Goal: Check status: Check status

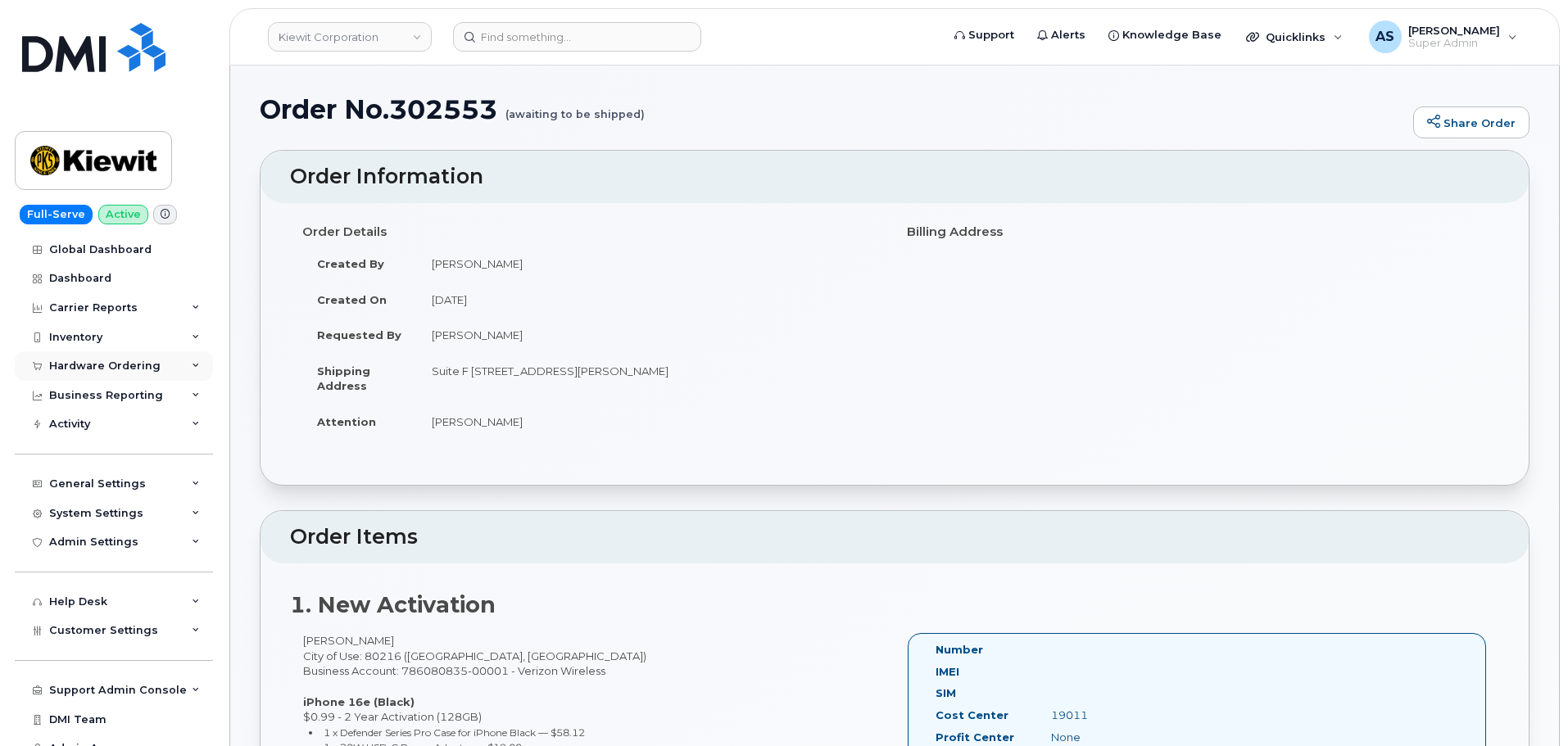
click at [124, 370] on div "Hardware Ordering" at bounding box center [105, 366] width 112 height 13
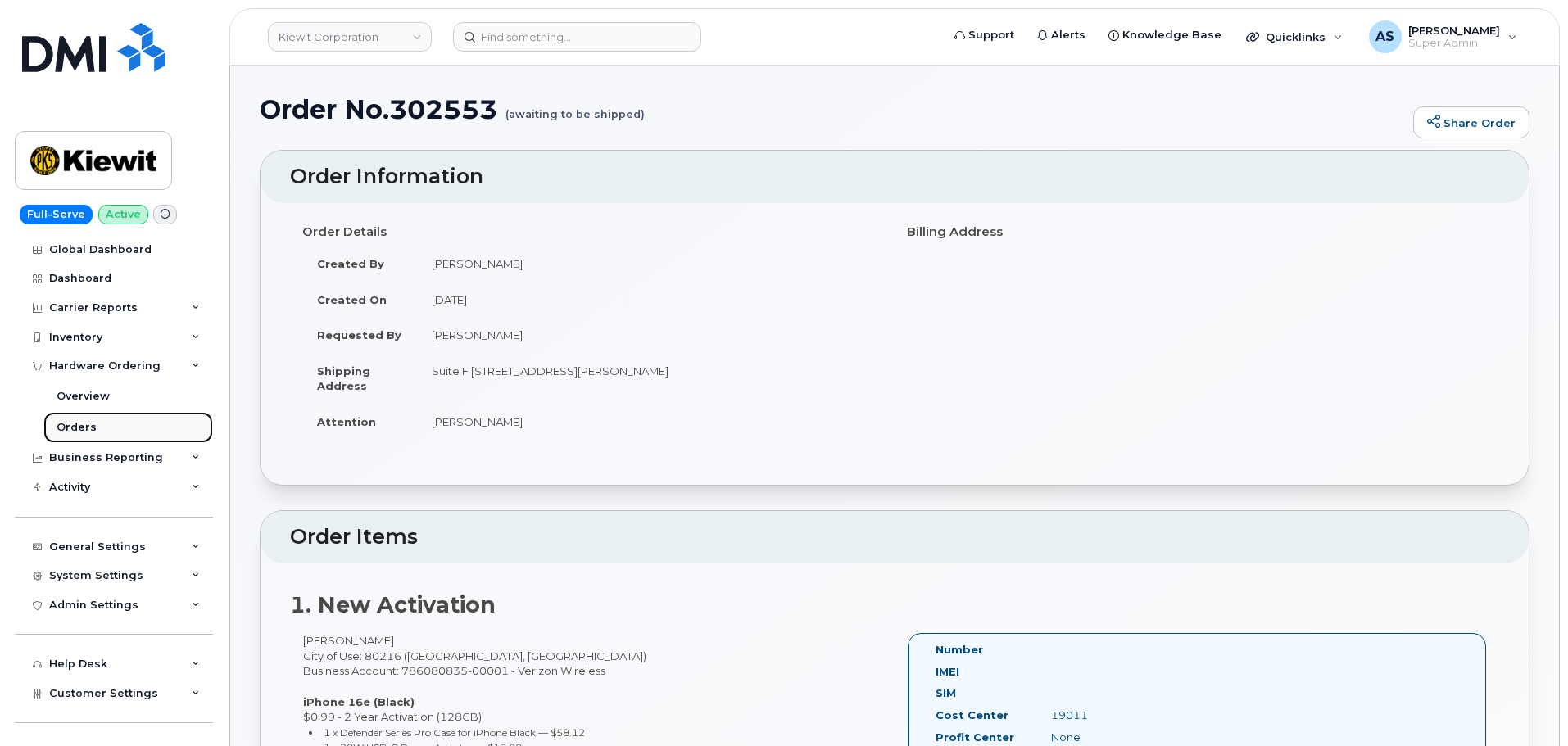
click at [117, 423] on link "Orders" at bounding box center [127, 427] width 170 height 31
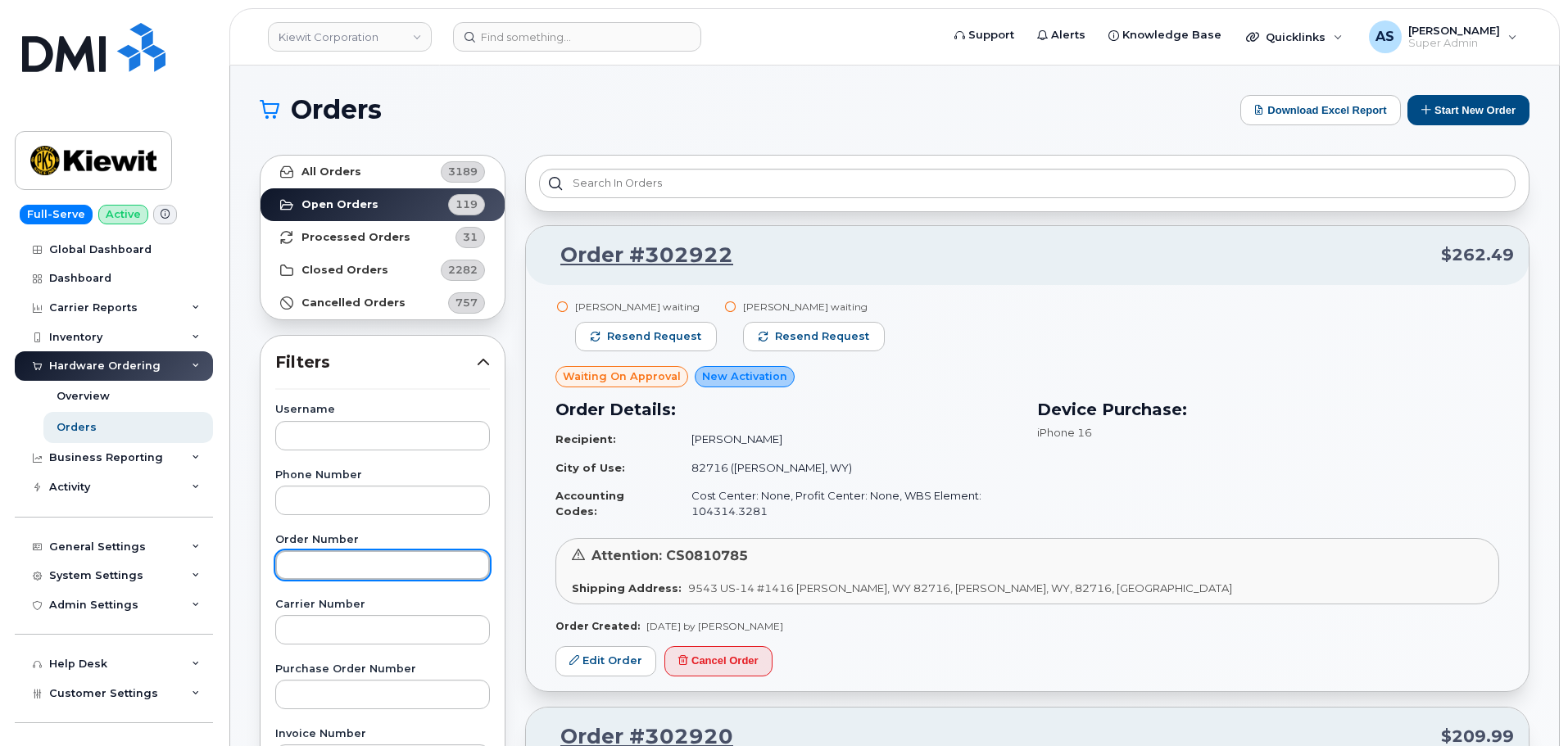
click at [365, 565] on input "text" at bounding box center [382, 565] width 215 height 29
paste input "302608"
type input "302608"
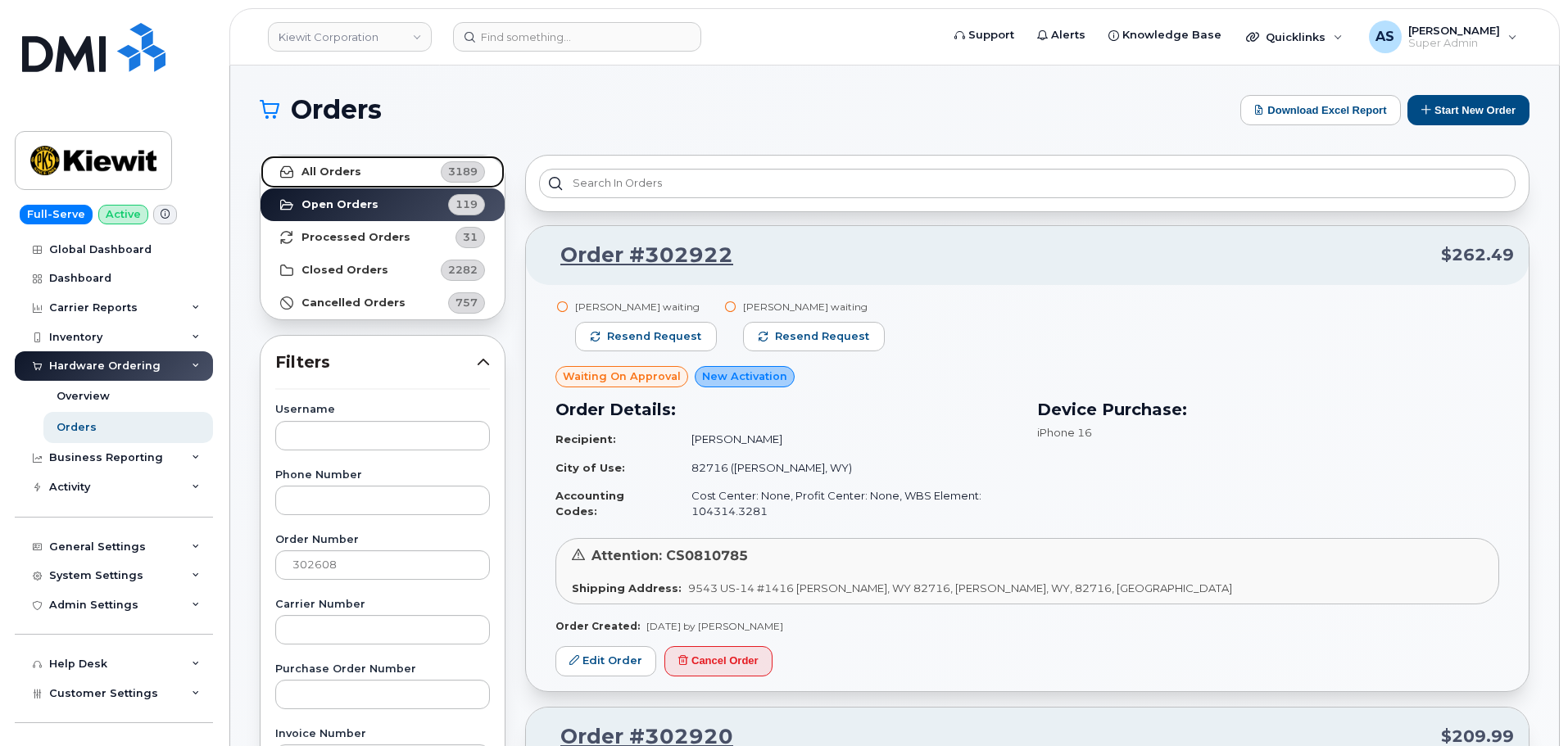
click at [413, 174] on link "All Orders 3189" at bounding box center [382, 172] width 244 height 32
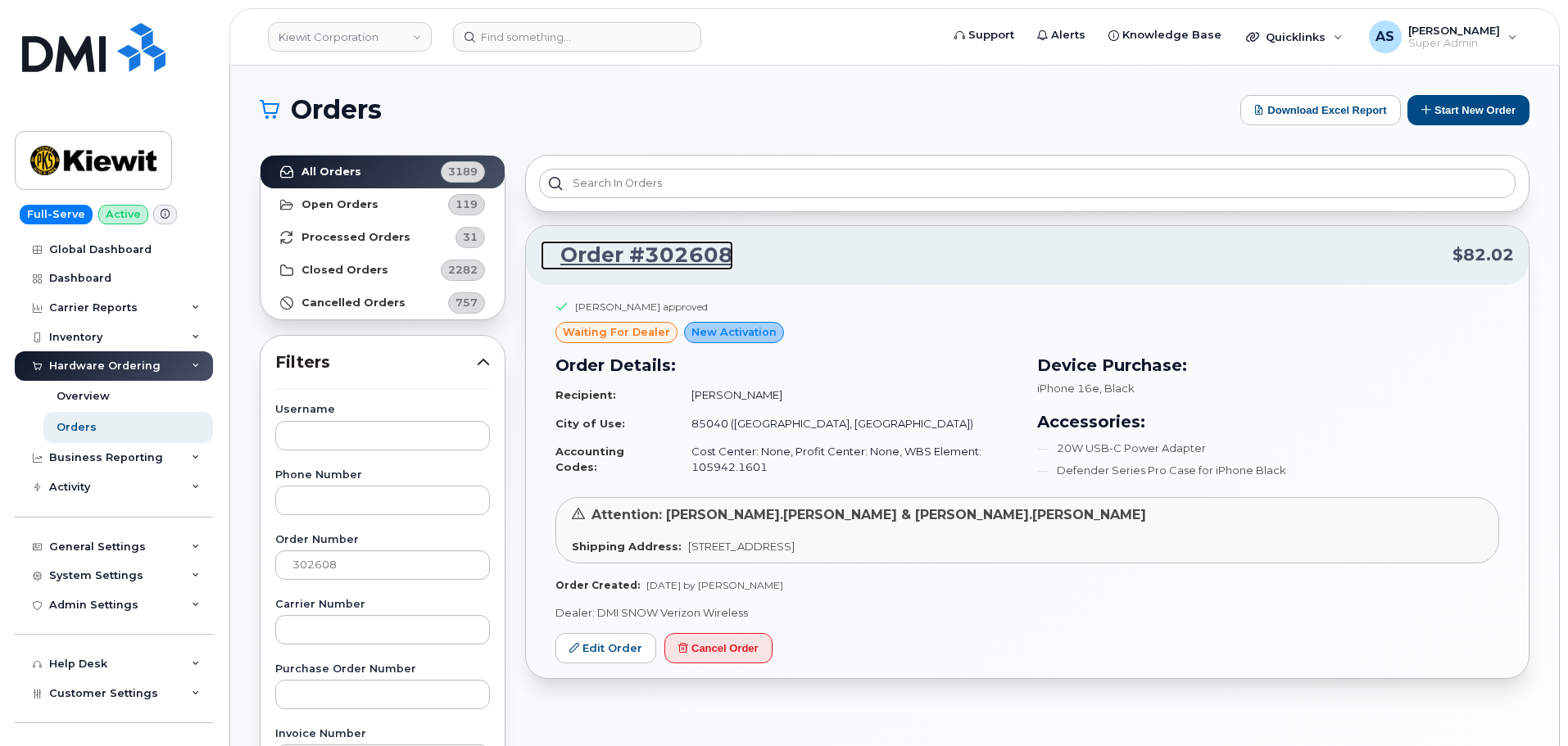
click at [713, 245] on link "Order #302608" at bounding box center [636, 256] width 192 height 29
click at [712, 250] on link "Order #302608" at bounding box center [636, 256] width 192 height 29
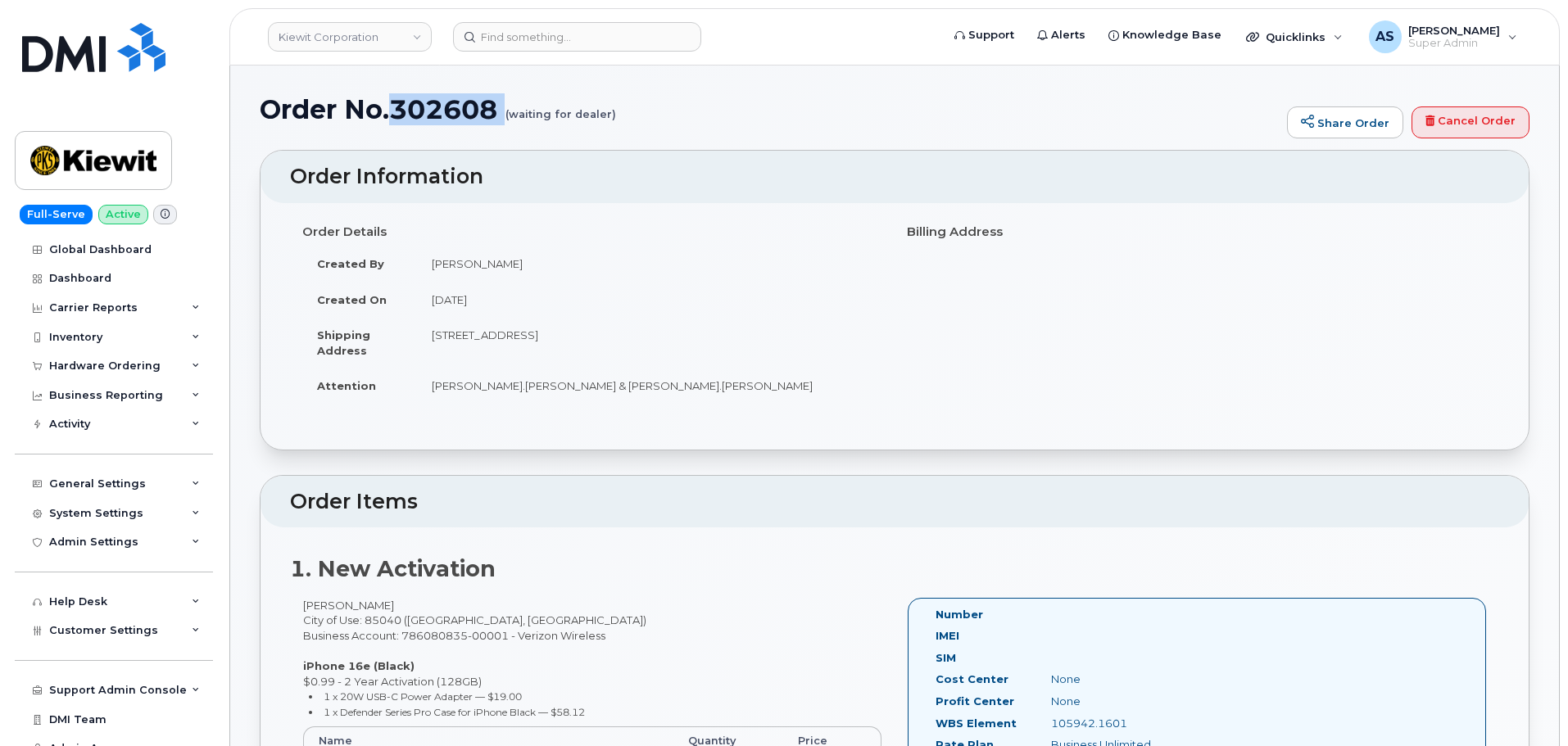
drag, startPoint x: 395, startPoint y: 114, endPoint x: 489, endPoint y: 126, distance: 94.8
click at [489, 125] on div "Order No.302608 (waiting for dealer) Share Order Cancel Order" at bounding box center [894, 123] width 1270 height 55
copy h1 "302608"
